Goal: Register for event/course

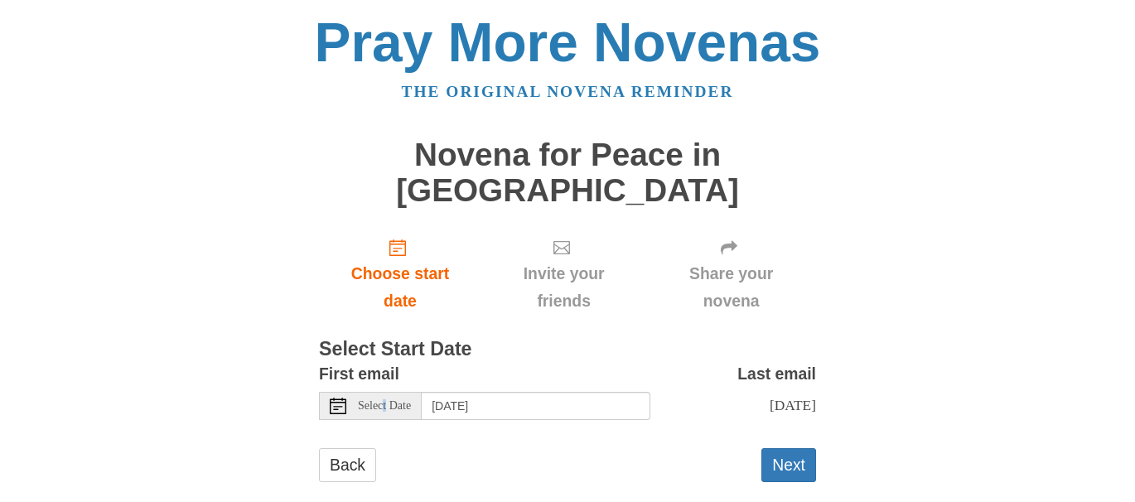
click at [387, 392] on div "Select Date" at bounding box center [370, 406] width 103 height 28
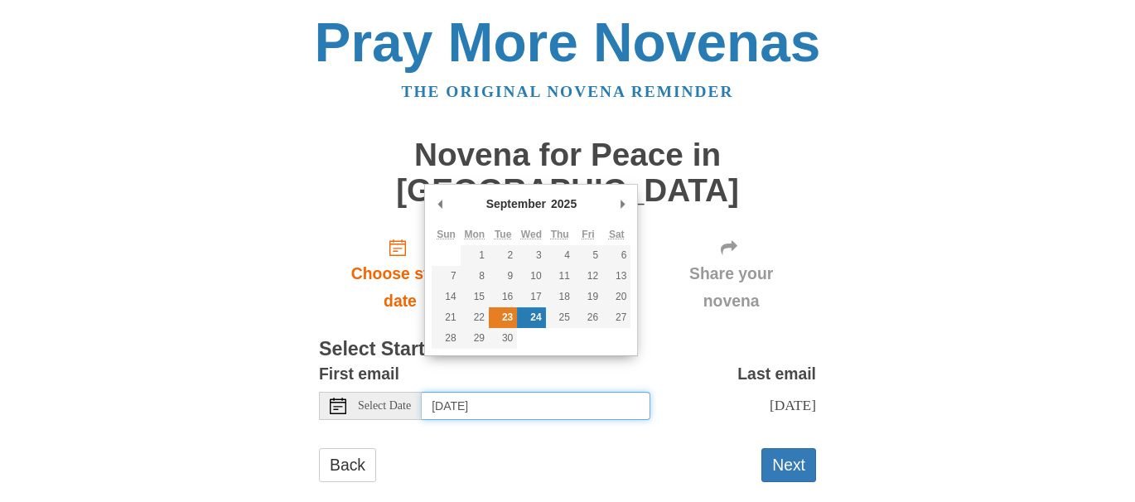
type input "Tuesday, September 23rd"
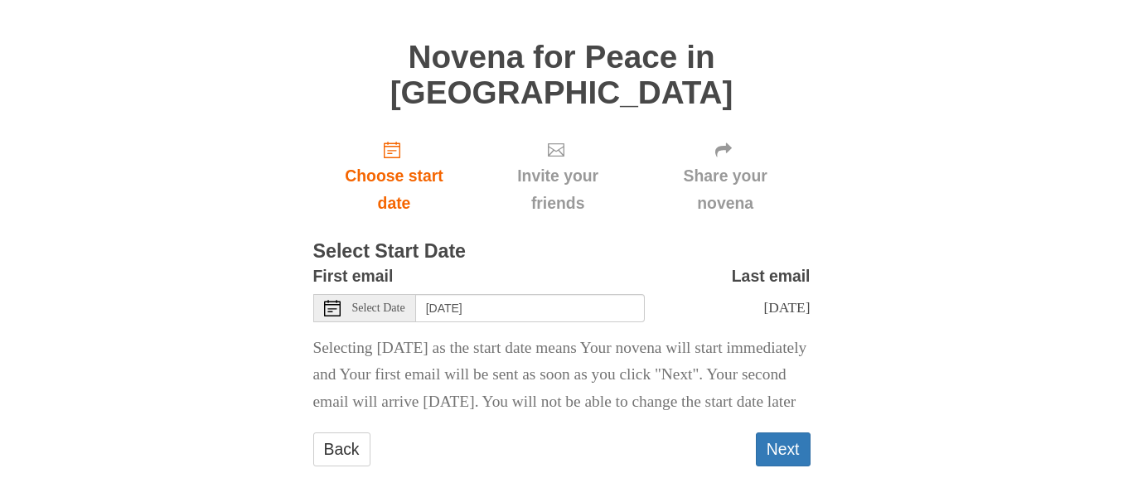
scroll to position [102, 0]
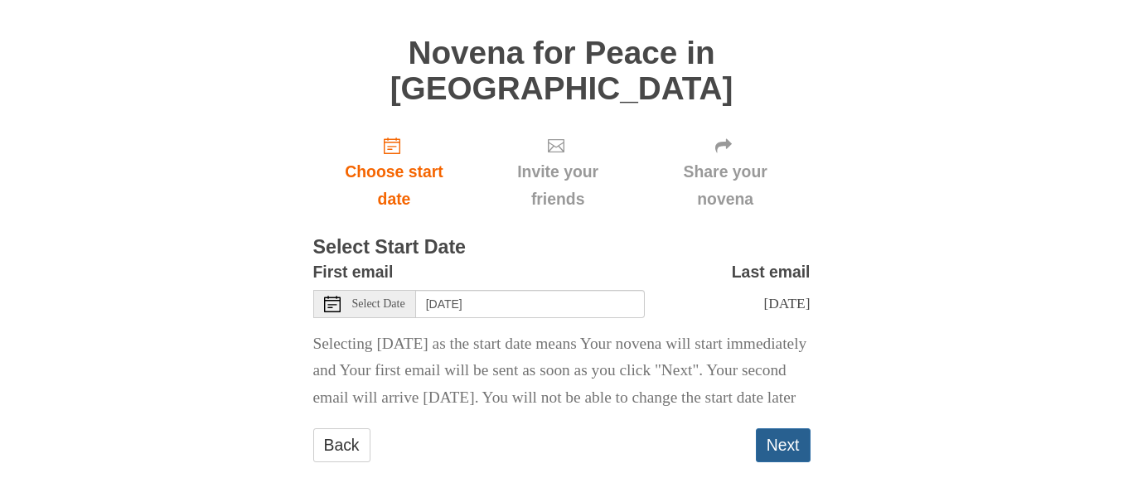
click at [780, 442] on button "Next" at bounding box center [783, 445] width 55 height 34
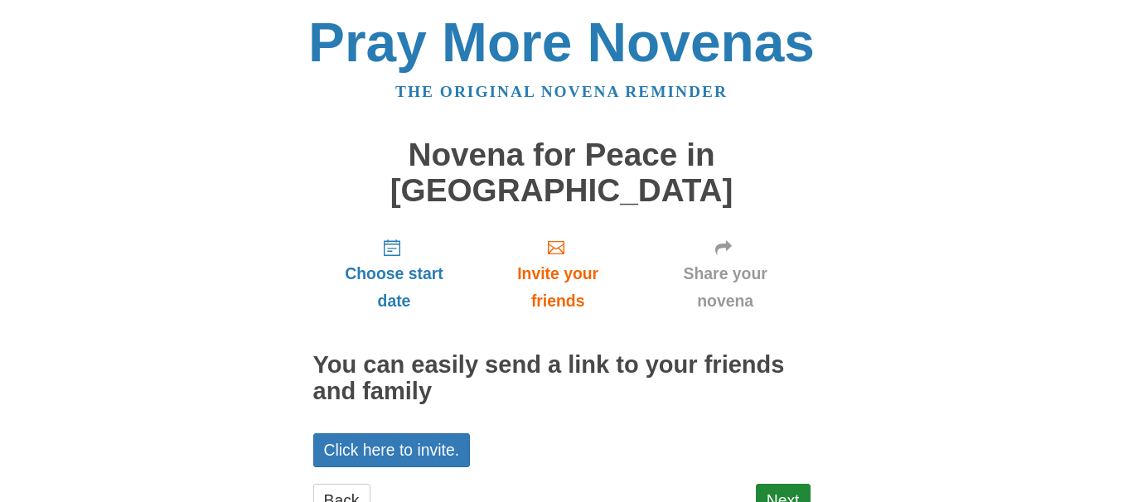
scroll to position [28, 0]
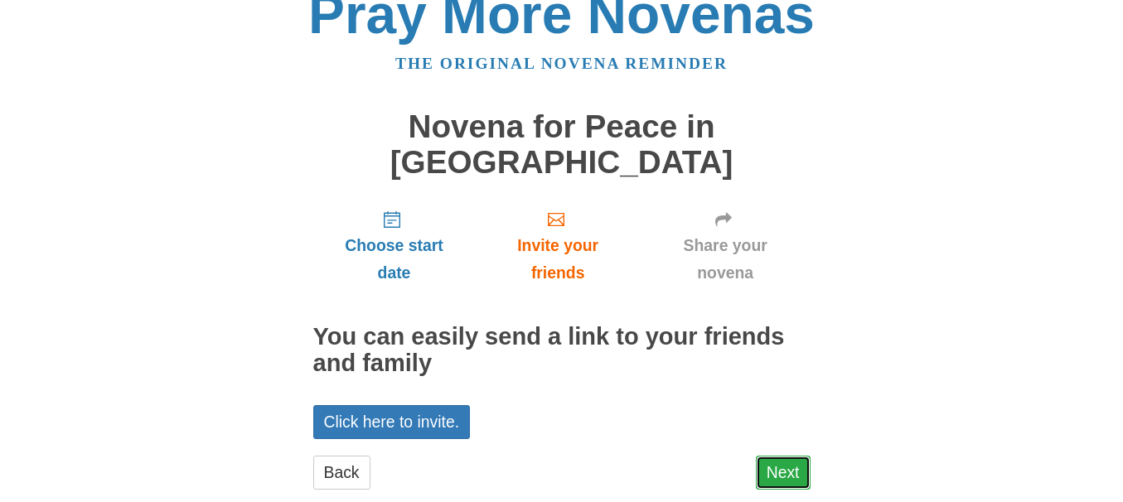
click at [780, 456] on link "Next" at bounding box center [783, 473] width 55 height 34
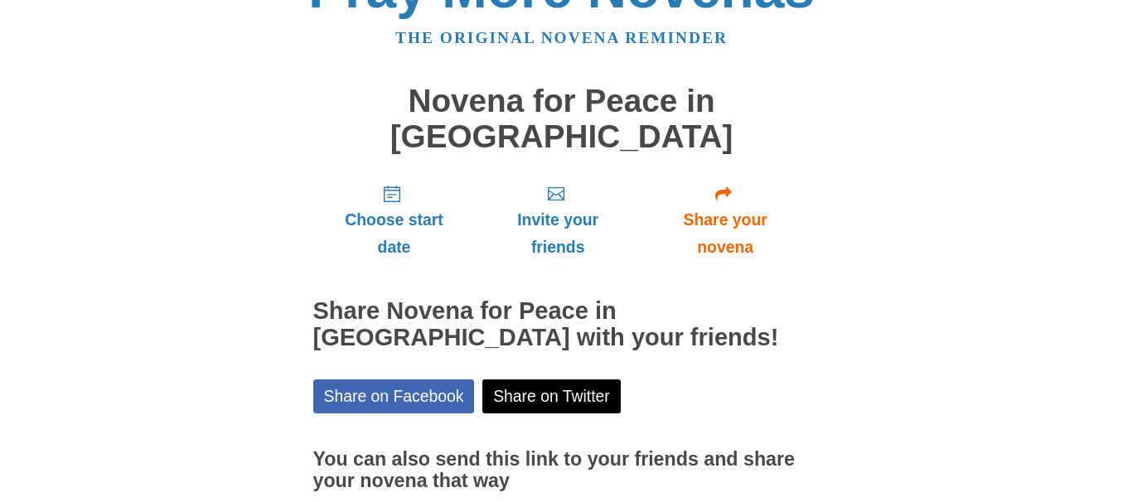
scroll to position [163, 0]
